Goal: Obtain resource: Download file/media

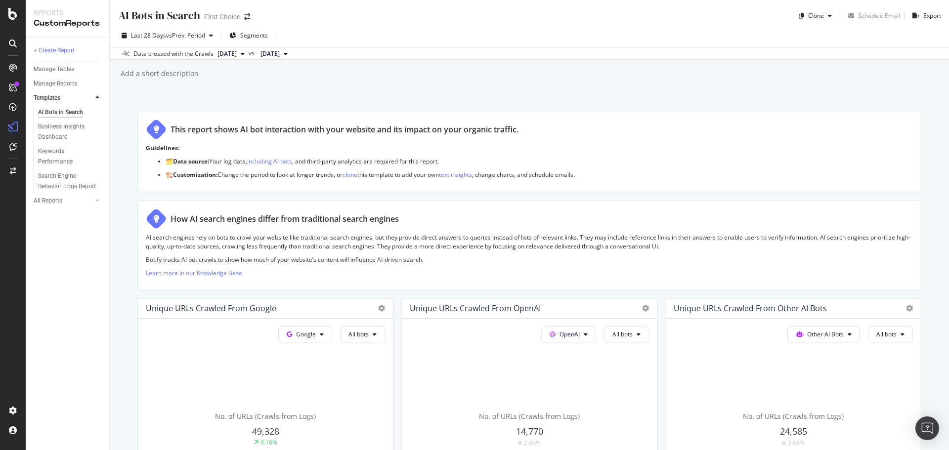
scroll to position [805, 0]
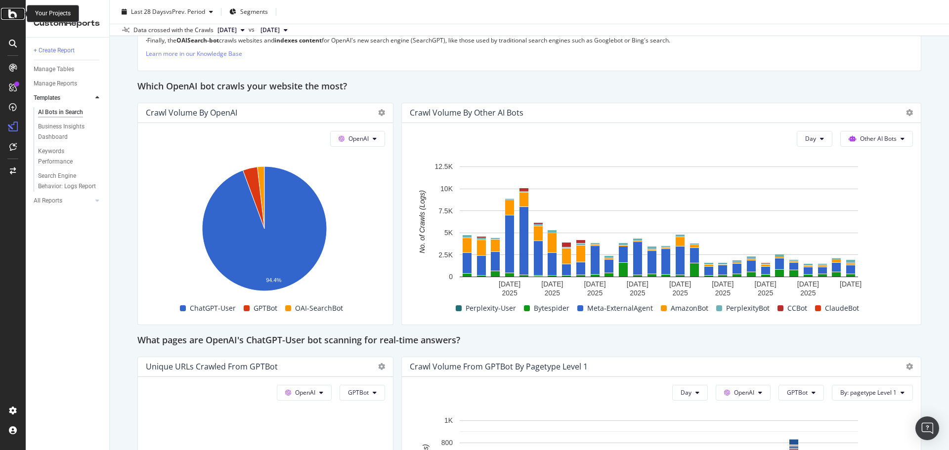
click at [12, 17] on icon at bounding box center [12, 14] width 9 height 12
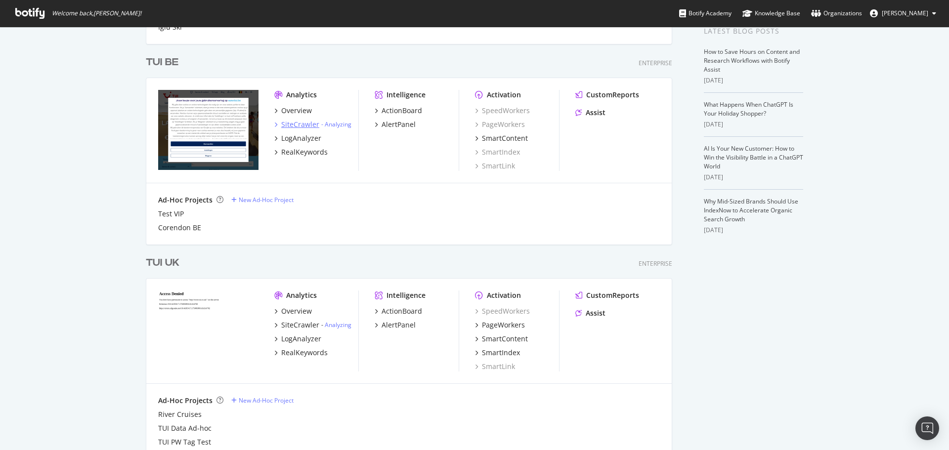
scroll to position [1162, 527]
click at [308, 124] on div "SiteCrawler" at bounding box center [300, 125] width 38 height 10
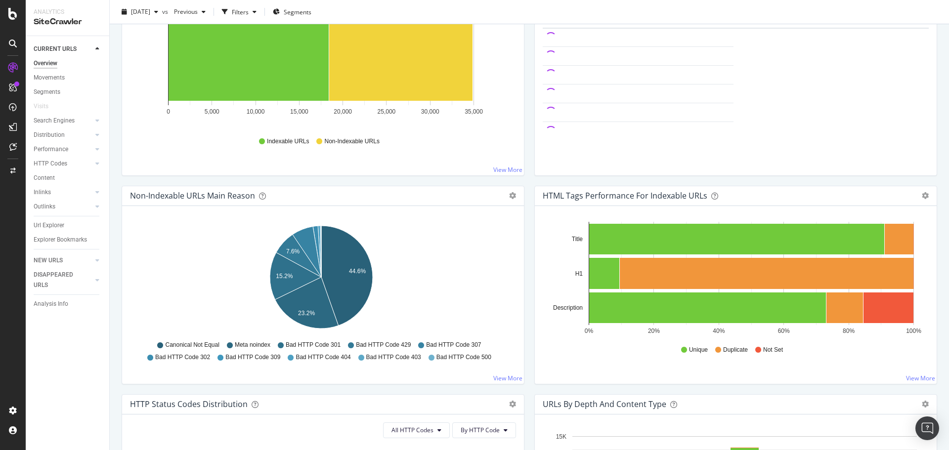
scroll to position [49, 0]
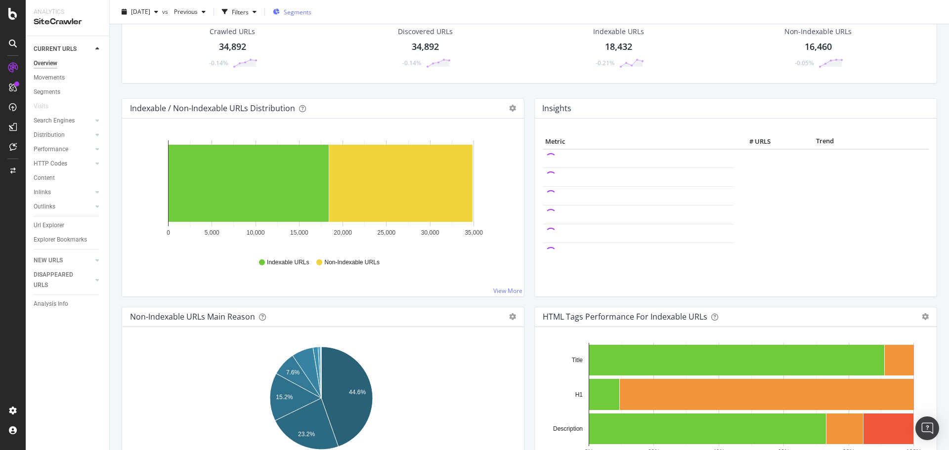
click at [300, 11] on div "Segments" at bounding box center [292, 11] width 39 height 8
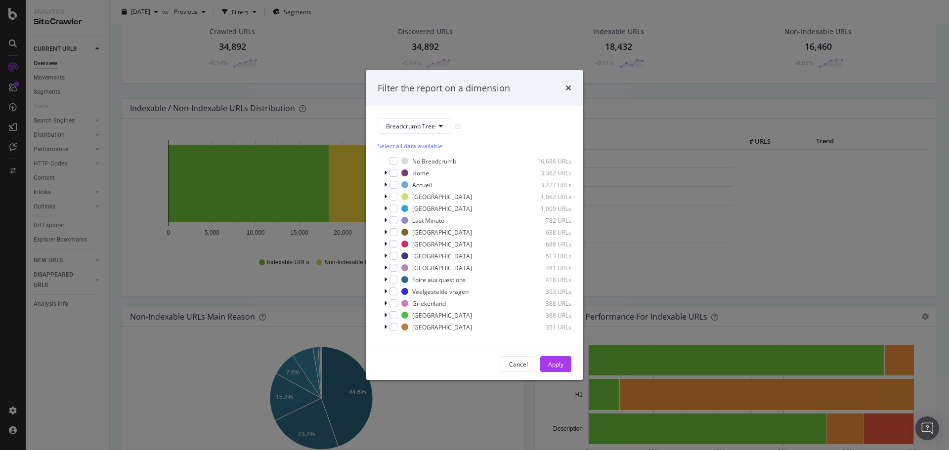
click at [165, 48] on div "Filter the report on a dimension Breadcrumb Tree Select all data available No B…" at bounding box center [474, 225] width 949 height 450
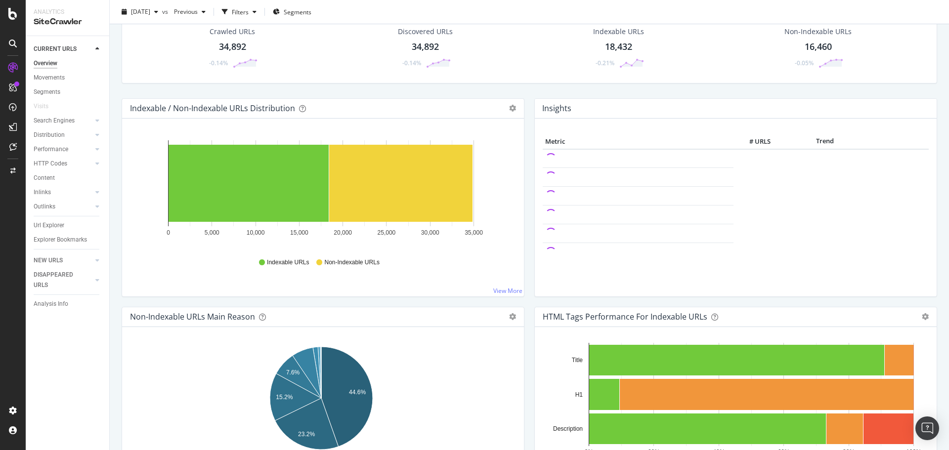
scroll to position [0, 0]
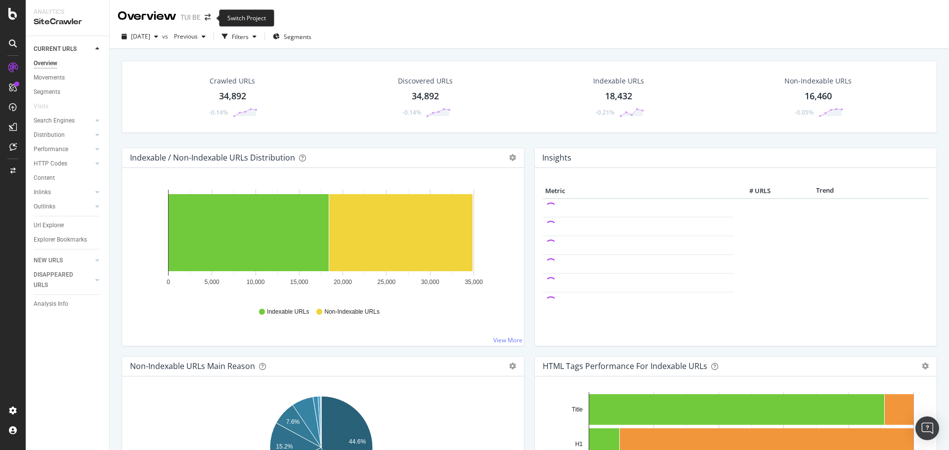
click at [212, 17] on span at bounding box center [208, 17] width 14 height 7
click at [210, 17] on icon "arrow-right-arrow-left" at bounding box center [208, 17] width 6 height 7
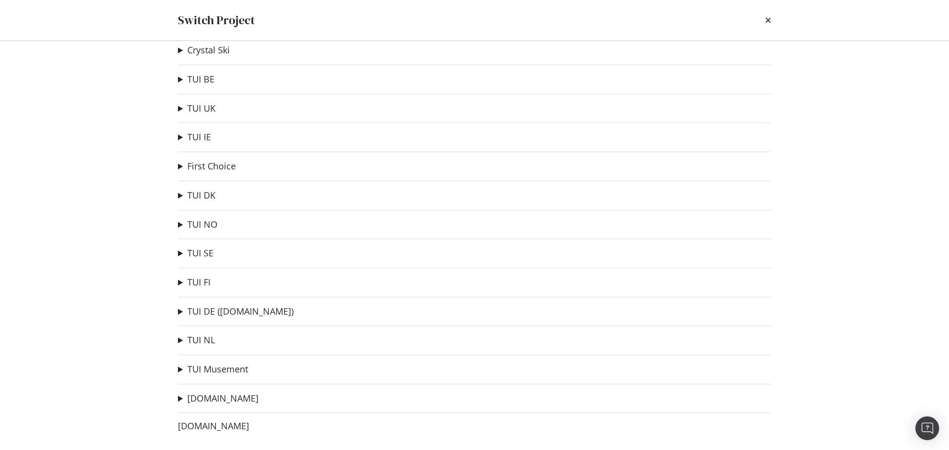
scroll to position [18, 0]
click at [196, 139] on link "TUI IE" at bounding box center [199, 136] width 24 height 10
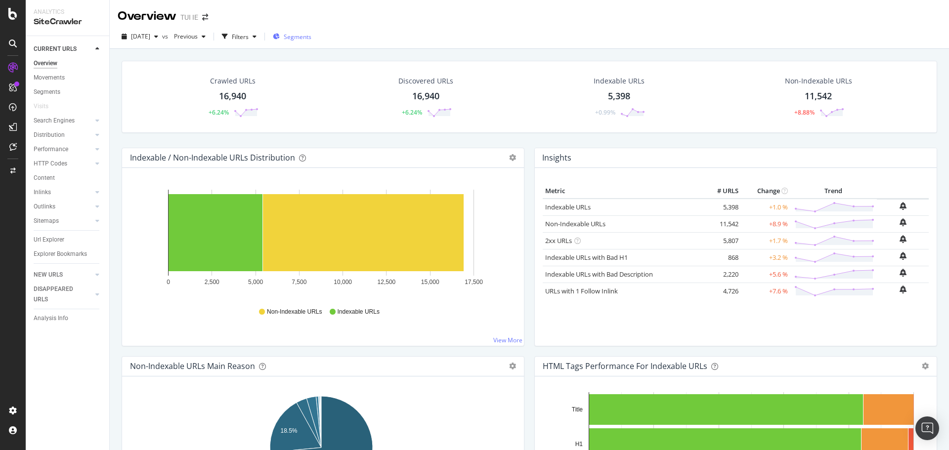
click at [302, 37] on span "Segments" at bounding box center [298, 37] width 28 height 8
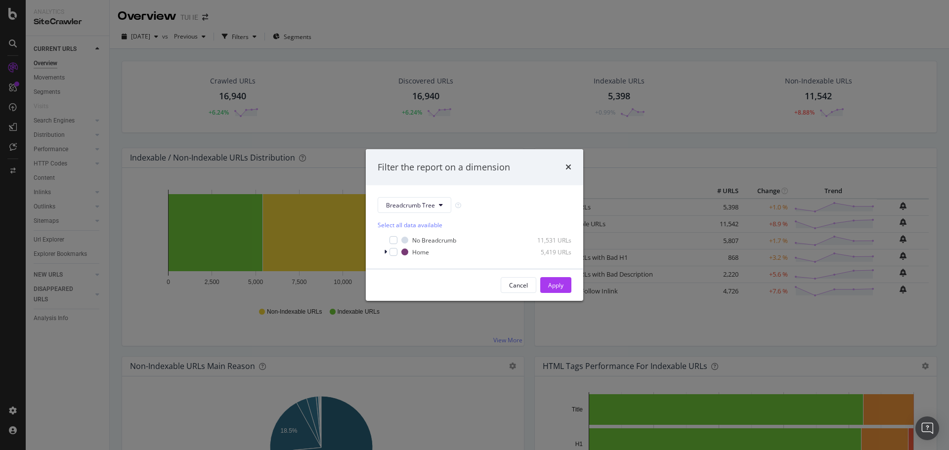
click at [561, 167] on div "Filter the report on a dimension" at bounding box center [475, 167] width 194 height 13
click at [567, 169] on icon "times" at bounding box center [569, 167] width 6 height 8
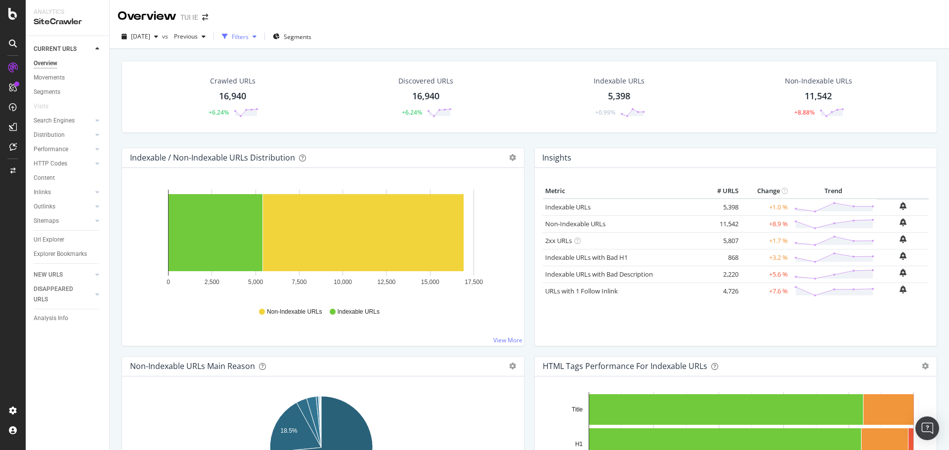
click at [249, 36] on div "Filters" at bounding box center [240, 37] width 17 height 8
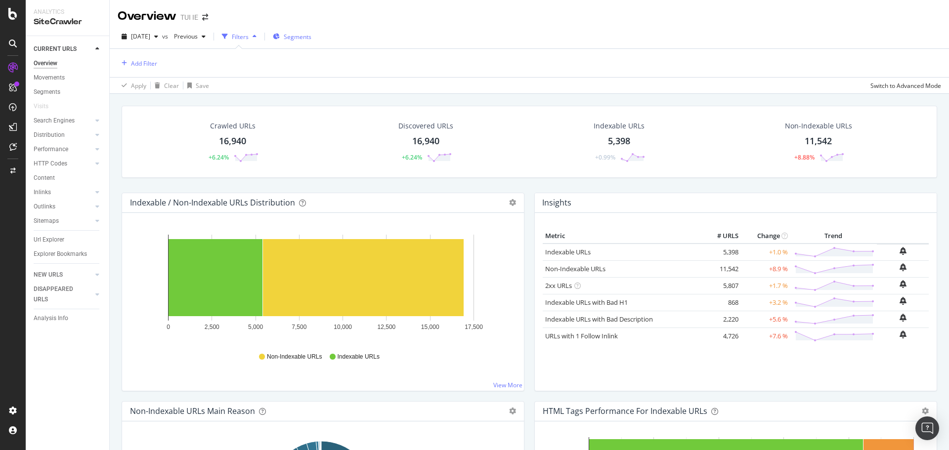
click at [307, 36] on span "Segments" at bounding box center [298, 37] width 28 height 8
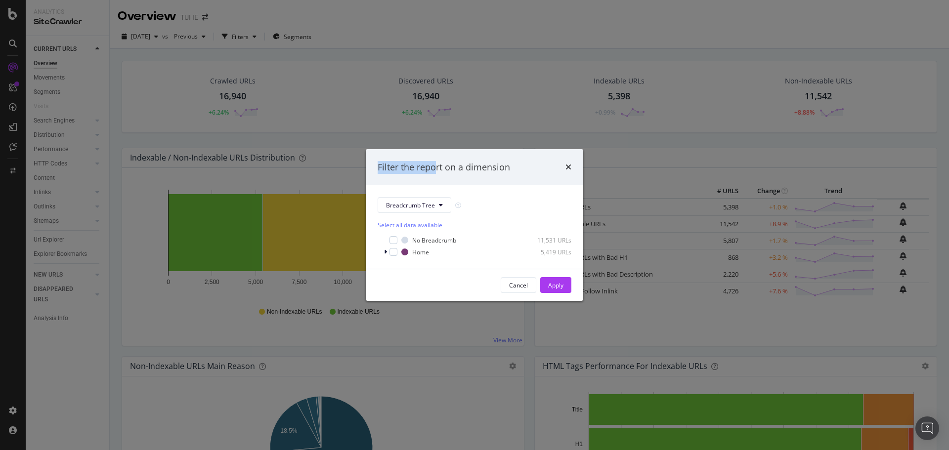
drag, startPoint x: 438, startPoint y: 163, endPoint x: 429, endPoint y: 136, distance: 28.5
click at [429, 136] on div "Filter the report on a dimension Breadcrumb Tree Select all data available No B…" at bounding box center [474, 225] width 949 height 450
click at [439, 212] on button "Breadcrumb Tree" at bounding box center [415, 205] width 74 height 16
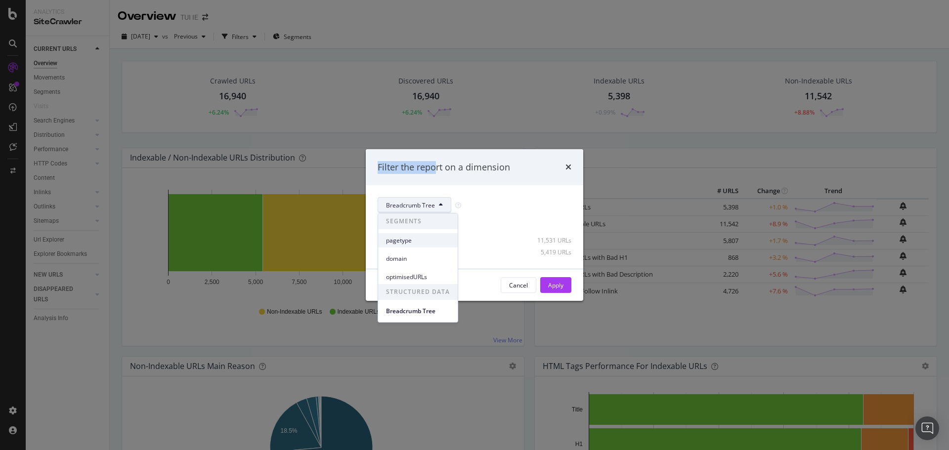
click at [421, 244] on span "pagetype" at bounding box center [418, 240] width 64 height 9
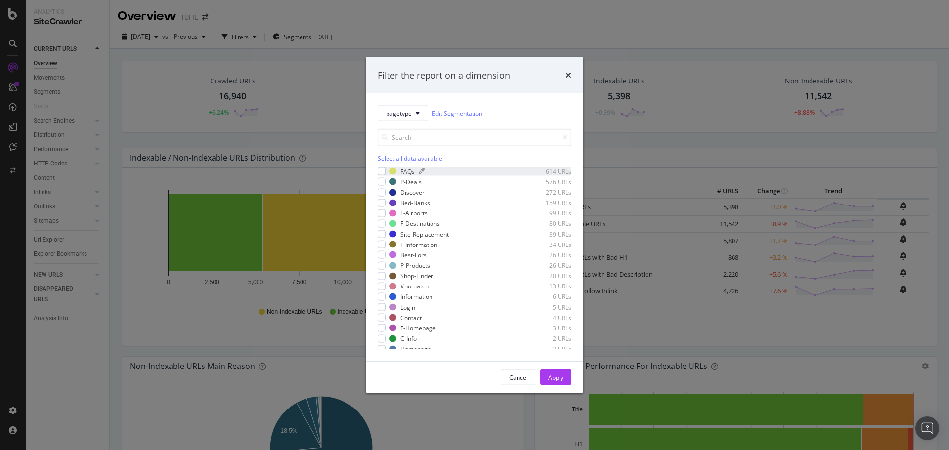
scroll to position [49, 0]
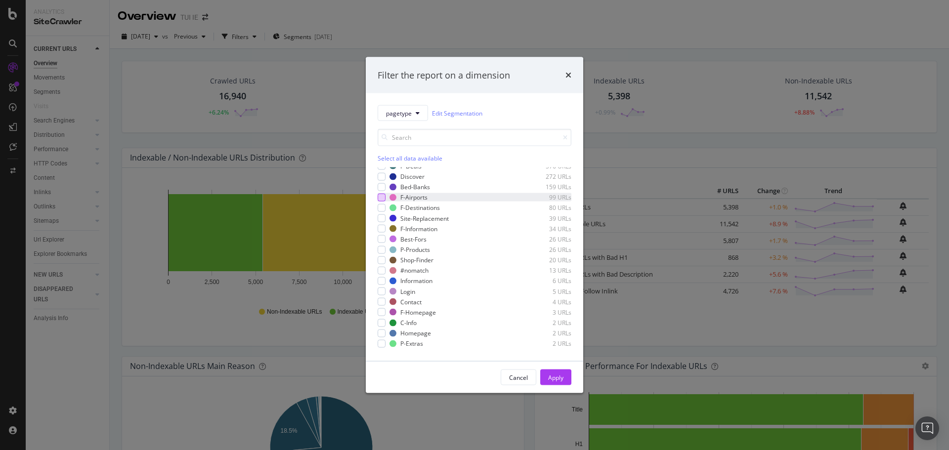
click at [379, 198] on div "modal" at bounding box center [382, 197] width 8 height 8
click at [382, 229] on div "modal" at bounding box center [382, 229] width 8 height 8
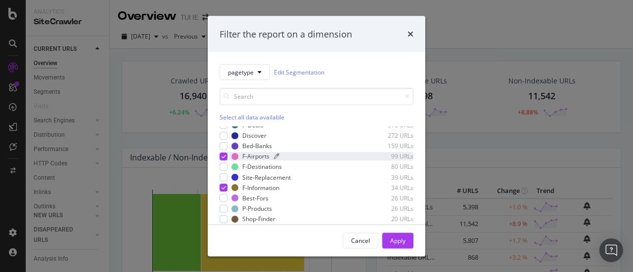
scroll to position [58, 0]
click at [221, 156] on div "modal" at bounding box center [224, 158] width 8 height 8
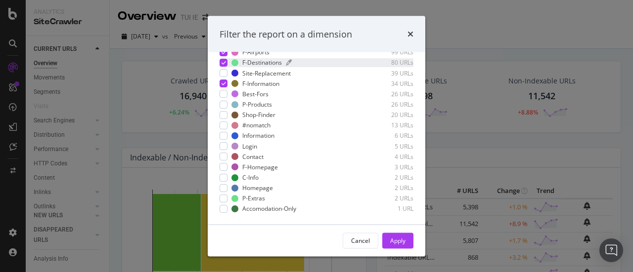
scroll to position [0, 0]
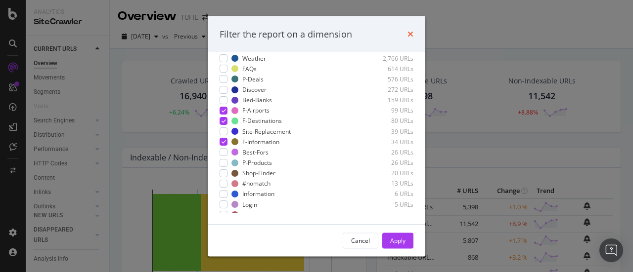
click at [411, 36] on icon "times" at bounding box center [410, 34] width 6 height 8
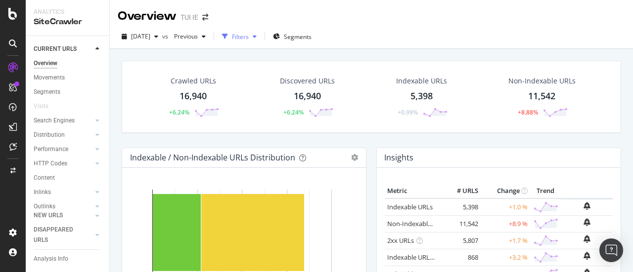
click at [249, 40] on div "Filters" at bounding box center [240, 37] width 17 height 8
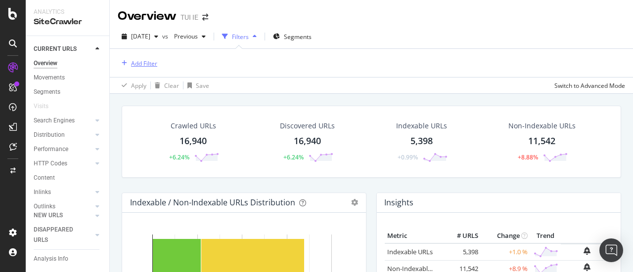
click at [143, 65] on div "Add Filter" at bounding box center [144, 63] width 26 height 8
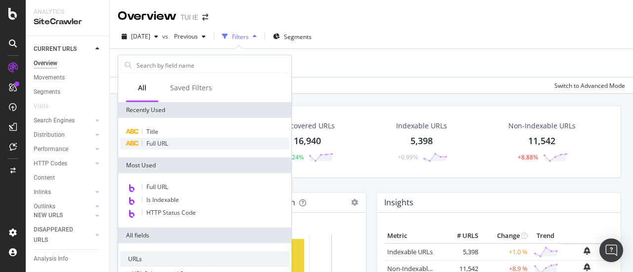
click at [165, 143] on span "Full URL" at bounding box center [157, 143] width 22 height 8
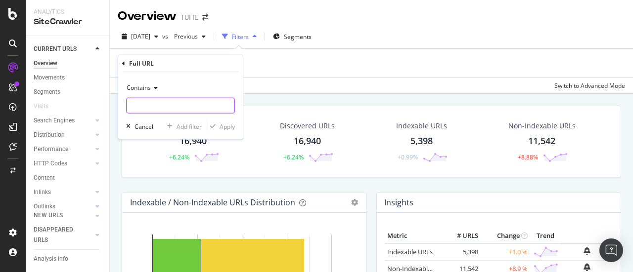
click at [187, 112] on input "text" at bounding box center [181, 106] width 108 height 16
type input "/flight/"
click at [219, 131] on div "Contains /flight/ Cancel Add filter Apply" at bounding box center [180, 105] width 125 height 67
click at [223, 131] on button "Apply" at bounding box center [220, 127] width 29 height 10
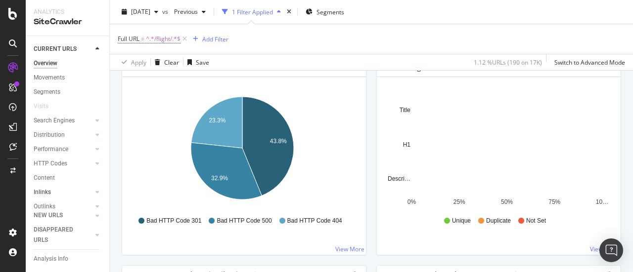
scroll to position [49, 0]
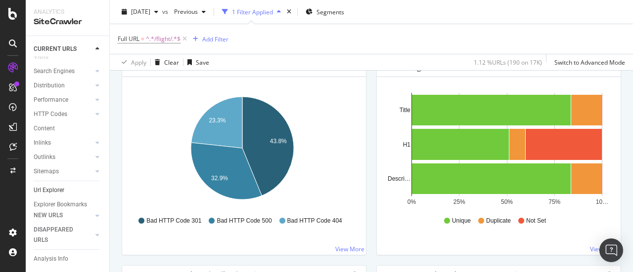
click at [67, 190] on link "Url Explorer" at bounding box center [68, 190] width 69 height 10
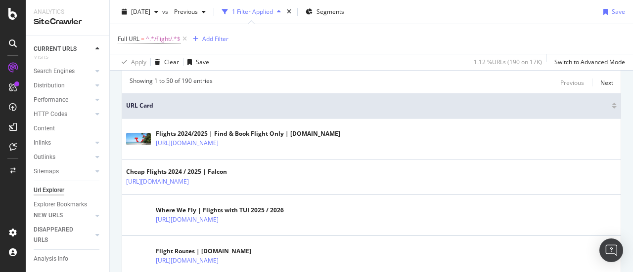
scroll to position [99, 0]
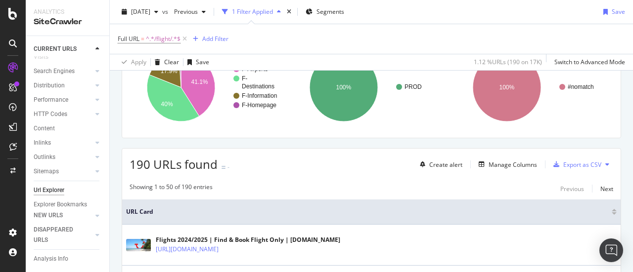
click at [605, 165] on icon at bounding box center [607, 165] width 4 height 6
click at [571, 162] on div "Export as CSV" at bounding box center [582, 165] width 38 height 8
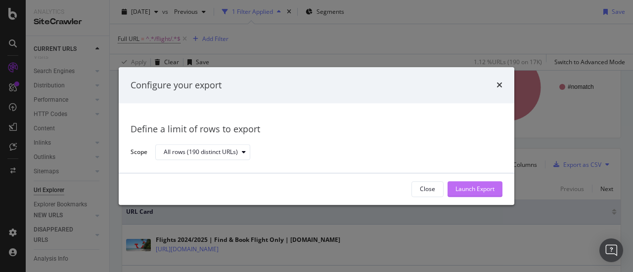
click at [482, 194] on div "Launch Export" at bounding box center [474, 189] width 39 height 15
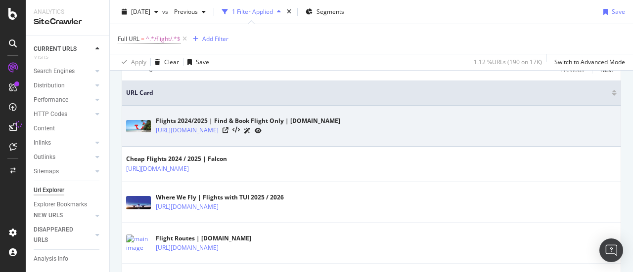
scroll to position [148, 0]
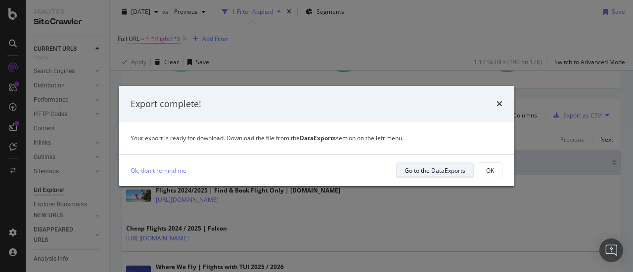
click at [431, 174] on div "Go to the DataExports" at bounding box center [434, 171] width 61 height 8
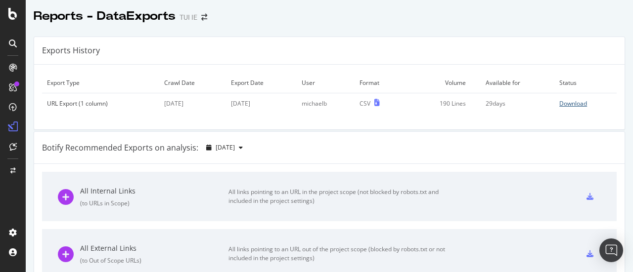
click at [563, 103] on div "Download" at bounding box center [573, 103] width 28 height 8
